Goal: Task Accomplishment & Management: Use online tool/utility

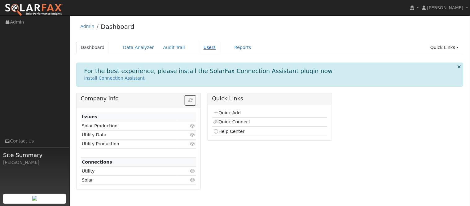
click at [199, 48] on link "Users" at bounding box center [210, 47] width 22 height 11
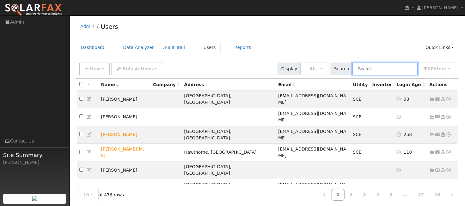
click at [382, 69] on input "text" at bounding box center [385, 69] width 66 height 13
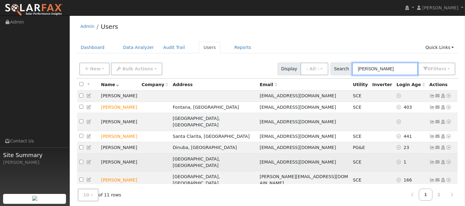
type input "[PERSON_NAME]"
click at [433, 160] on icon at bounding box center [433, 162] width 6 height 4
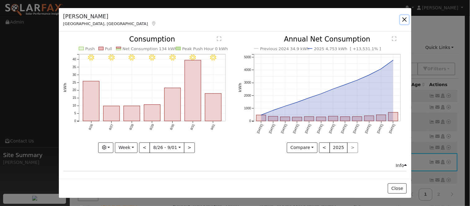
click at [405, 17] on button "button" at bounding box center [405, 19] width 9 height 9
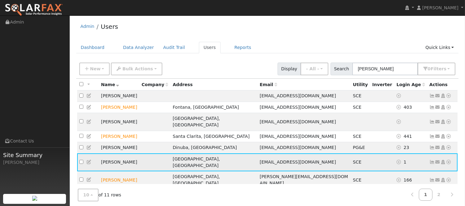
click at [450, 160] on icon at bounding box center [449, 162] width 6 height 4
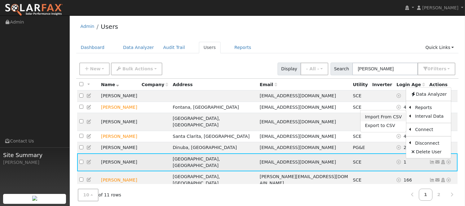
click at [395, 113] on link "Import From CSV" at bounding box center [384, 117] width 46 height 9
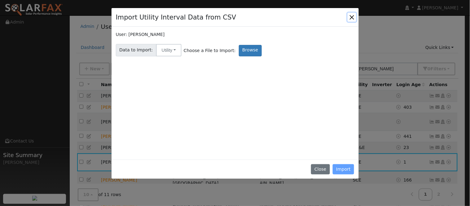
click at [351, 18] on button "Close" at bounding box center [352, 17] width 9 height 9
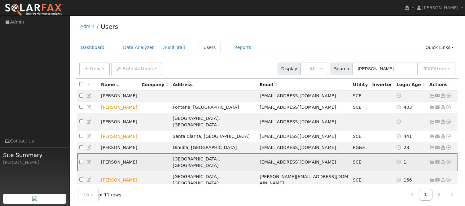
click at [450, 160] on icon at bounding box center [449, 162] width 6 height 4
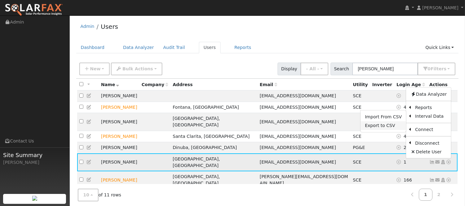
click at [383, 121] on link "Export to CSV" at bounding box center [384, 125] width 46 height 9
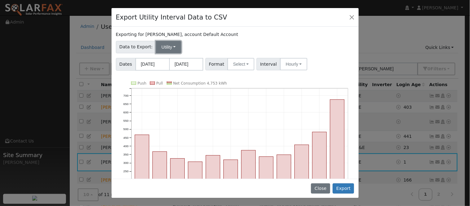
click at [174, 47] on button "Utility" at bounding box center [168, 47] width 25 height 12
click at [226, 46] on div "Data to Export: Utility Utility Solar" at bounding box center [235, 46] width 241 height 15
click at [246, 64] on button "Select" at bounding box center [241, 64] width 27 height 12
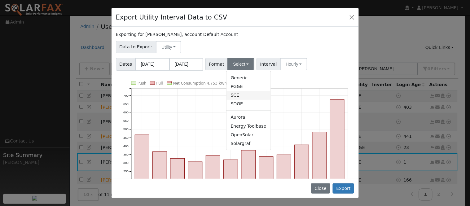
click at [249, 96] on link "SCE" at bounding box center [249, 95] width 44 height 9
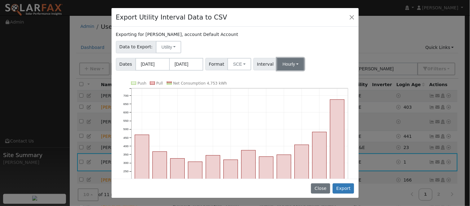
click at [293, 64] on button "Hourly" at bounding box center [290, 64] width 27 height 12
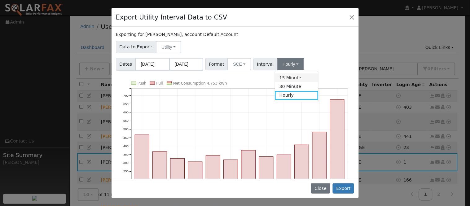
click at [303, 77] on link "15 Minute" at bounding box center [296, 77] width 43 height 9
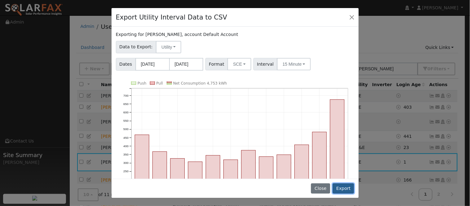
click at [349, 186] on button "Export" at bounding box center [343, 189] width 21 height 11
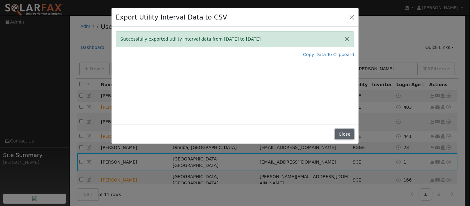
click at [350, 135] on button "Close" at bounding box center [344, 134] width 19 height 11
